Goal: Information Seeking & Learning: Learn about a topic

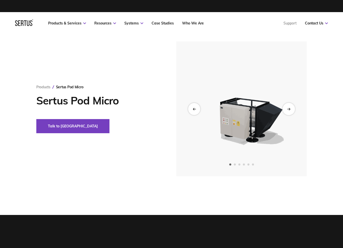
click at [284, 110] on div "Next slide" at bounding box center [288, 109] width 12 height 12
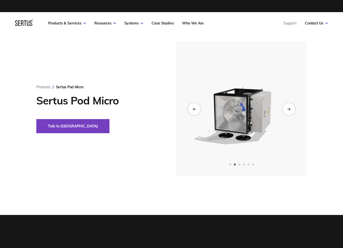
click at [284, 110] on div "Next slide" at bounding box center [288, 109] width 12 height 12
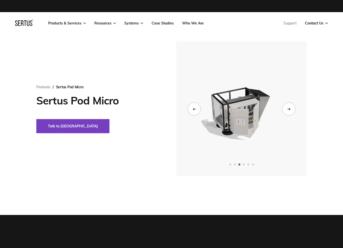
click at [284, 109] on div "Next slide" at bounding box center [288, 109] width 12 height 12
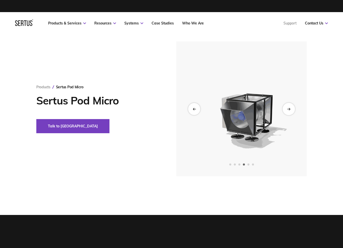
click at [284, 109] on div "Next slide" at bounding box center [288, 109] width 12 height 12
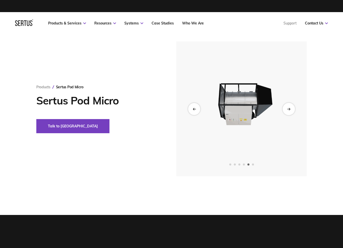
click at [284, 109] on div "Next slide" at bounding box center [288, 109] width 12 height 12
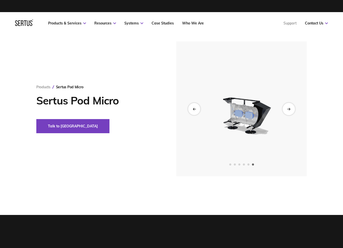
click at [284, 109] on div "Next slide" at bounding box center [288, 109] width 12 height 12
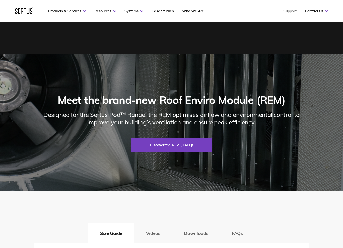
scroll to position [630, 0]
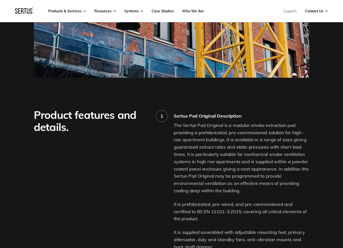
scroll to position [328, 0]
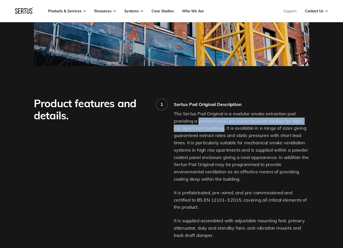
drag, startPoint x: 198, startPoint y: 120, endPoint x: 214, endPoint y: 127, distance: 17.6
click at [214, 127] on p "The Sertus Pod Original is a modular smoke extraction pod providing a prefabric…" at bounding box center [241, 146] width 135 height 73
copy p "prefabricated, pre-commissioned solution for high-rise apartment buildings"
